Goal: Navigation & Orientation: Understand site structure

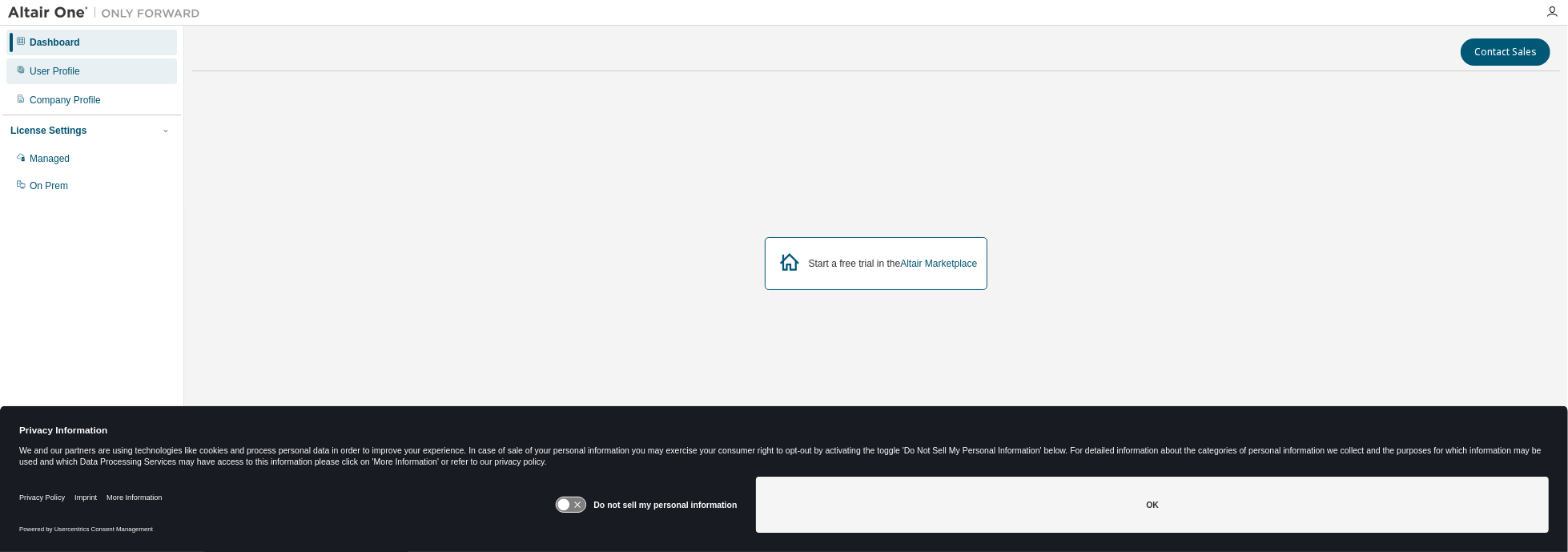
click at [36, 76] on div "User Profile" at bounding box center [54, 71] width 51 height 12
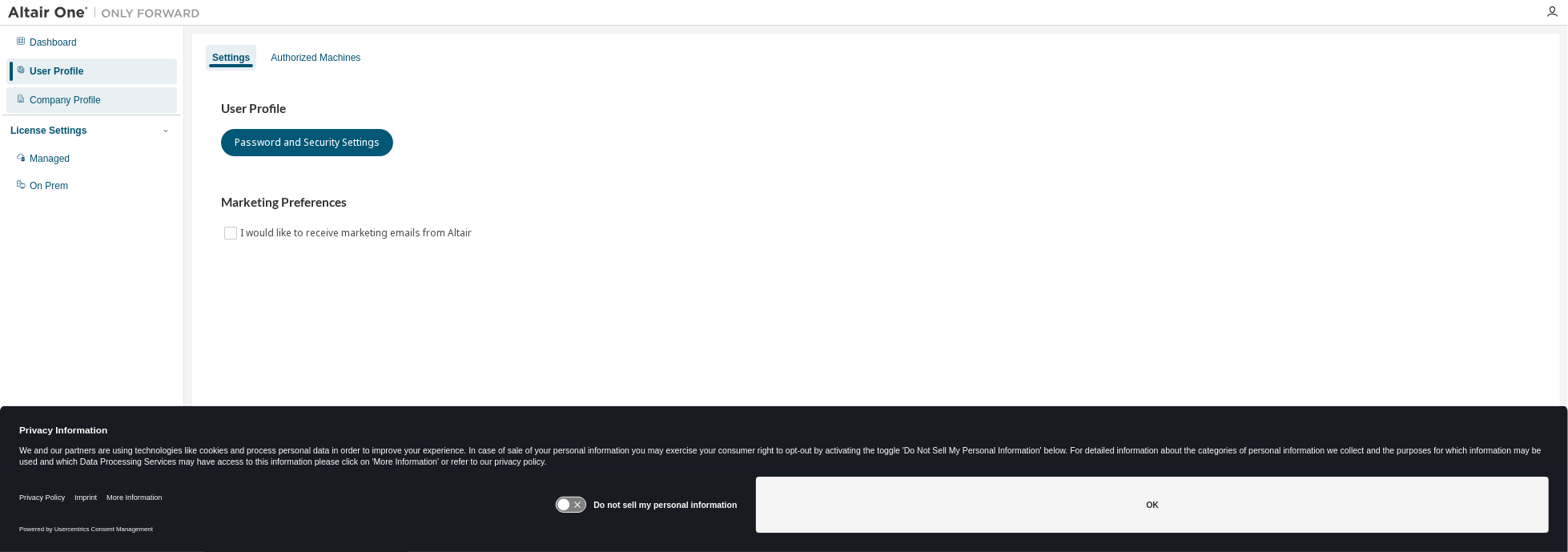
click at [41, 102] on div "Company Profile" at bounding box center [65, 100] width 71 height 12
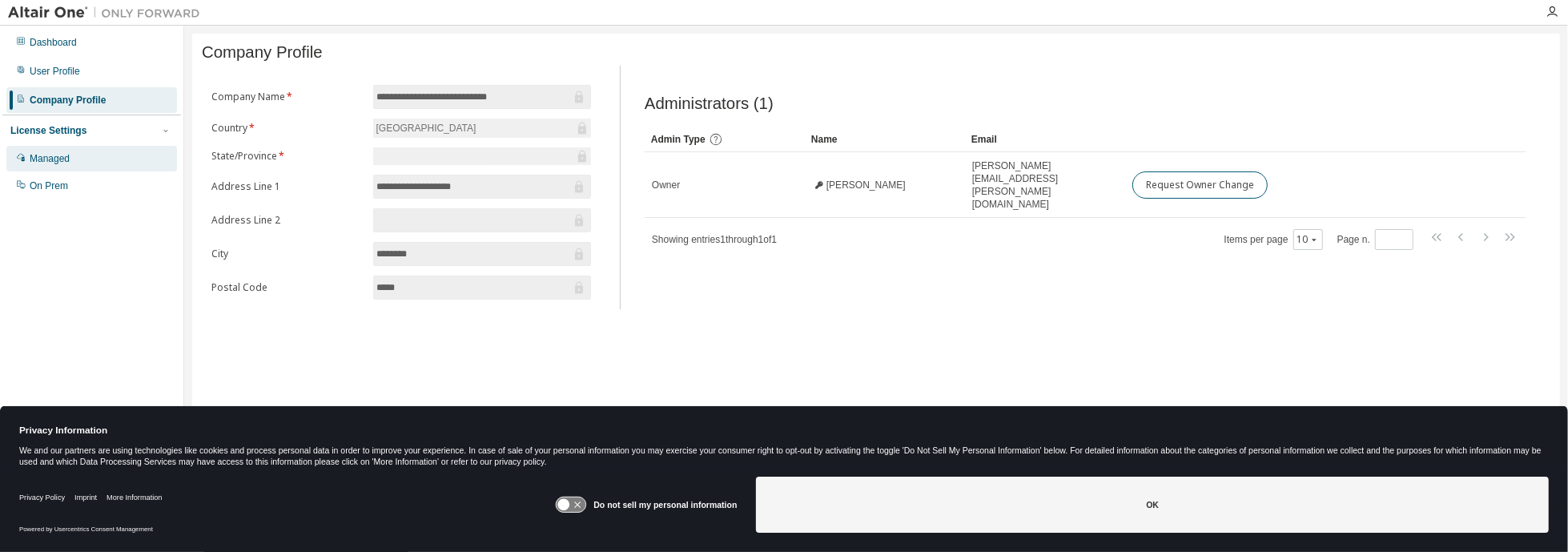
click at [45, 159] on div "Managed" at bounding box center [49, 158] width 40 height 12
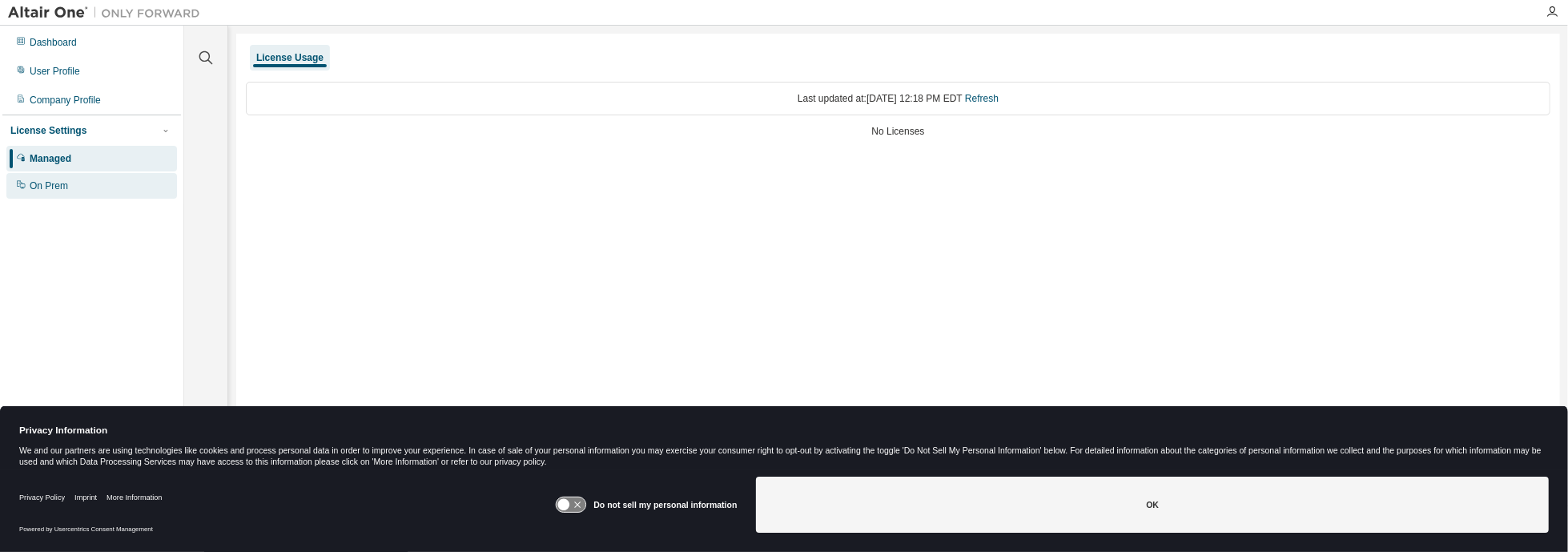
click at [49, 186] on div "On Prem" at bounding box center [48, 186] width 38 height 12
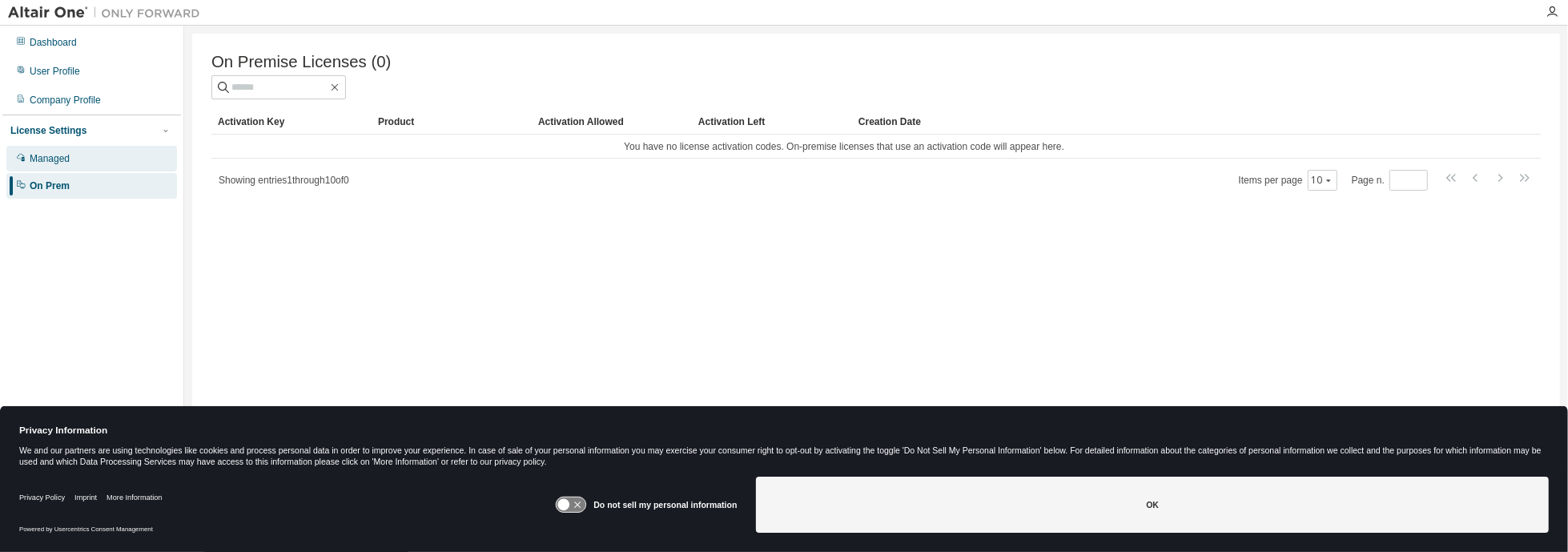
click at [48, 161] on div "Managed" at bounding box center [49, 158] width 40 height 12
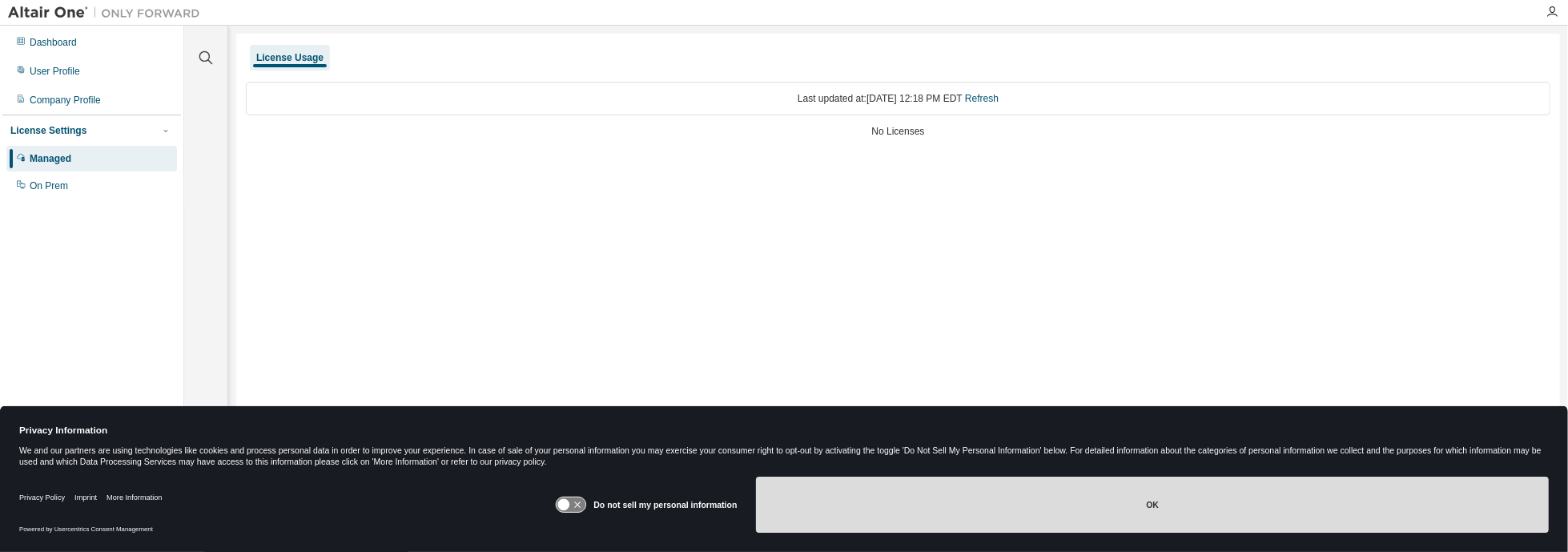
click at [1264, 512] on button "OK" at bounding box center [1153, 504] width 793 height 56
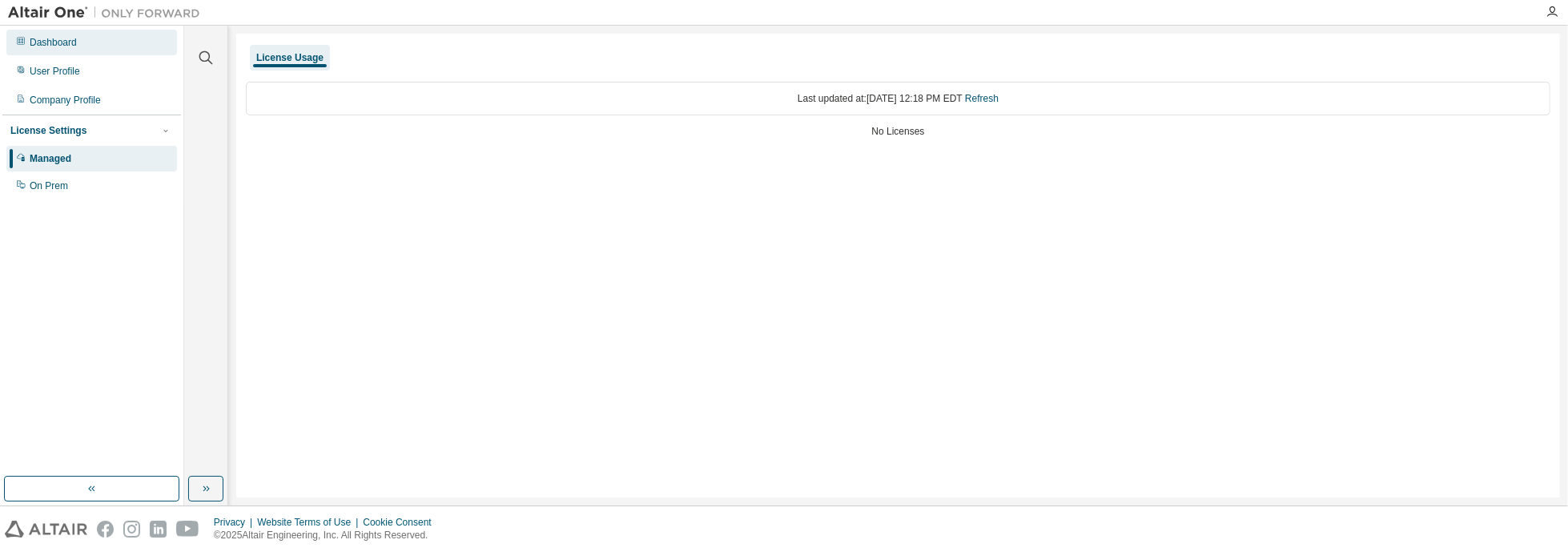
click at [62, 45] on div "Dashboard" at bounding box center [52, 43] width 47 height 12
